Goal: Task Accomplishment & Management: Use online tool/utility

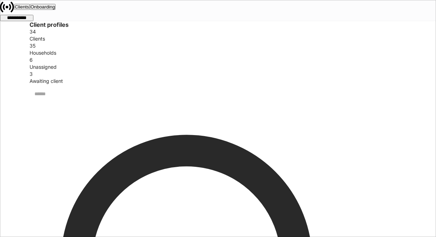
click at [14, 8] on icon at bounding box center [7, 7] width 14 height 14
click at [29, 9] on div "Clients" at bounding box center [22, 7] width 14 height 5
click at [56, 6] on button "Onboarding" at bounding box center [43, 7] width 26 height 6
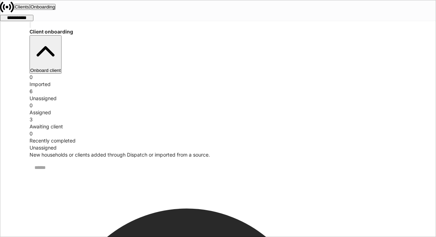
click at [33, 15] on div "**********" at bounding box center [17, 17] width 32 height 5
click at [258, 236] on div at bounding box center [218, 237] width 436 height 0
click at [31, 28] on button "button" at bounding box center [30, 25] width 1 height 6
